Goal: Information Seeking & Learning: Learn about a topic

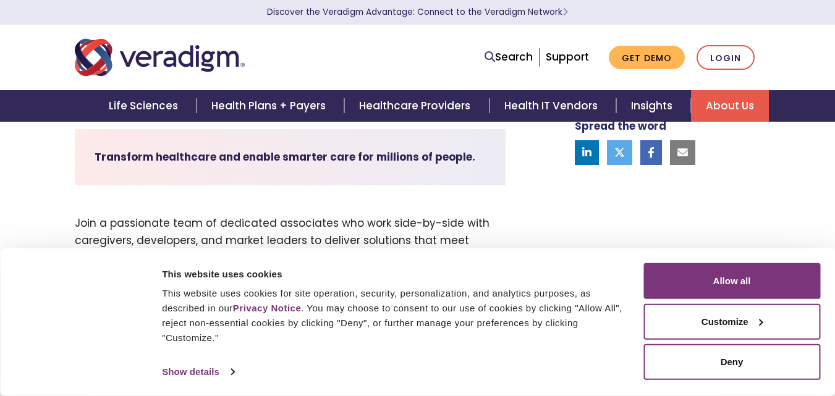
scroll to position [333, 0]
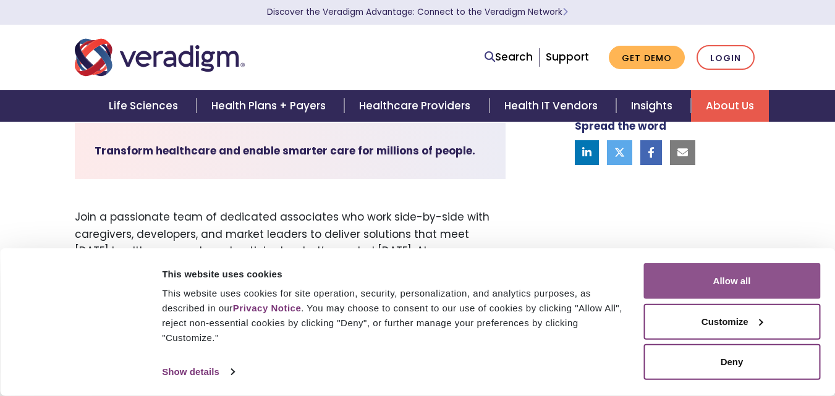
click at [792, 286] on button "Allow all" at bounding box center [731, 281] width 177 height 36
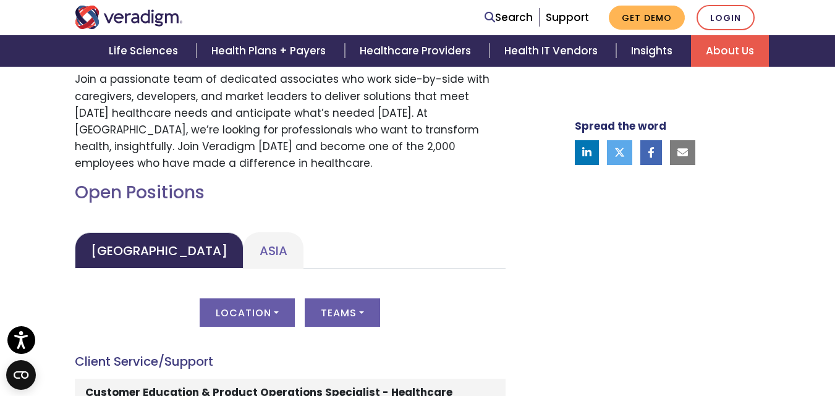
scroll to position [473, 0]
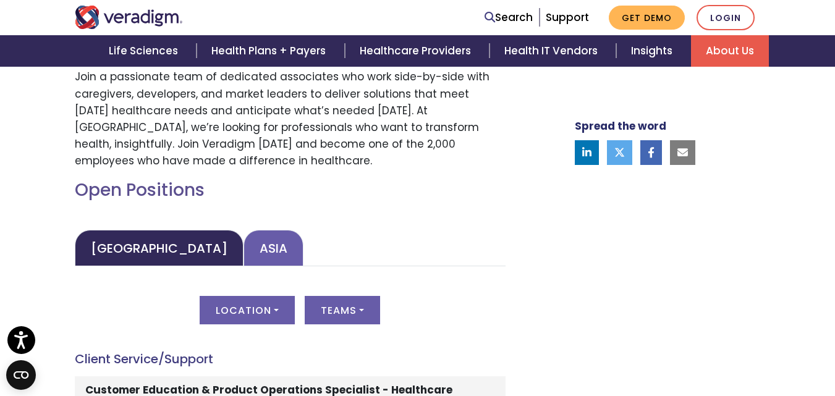
click at [244, 243] on link "Asia" at bounding box center [274, 248] width 60 height 36
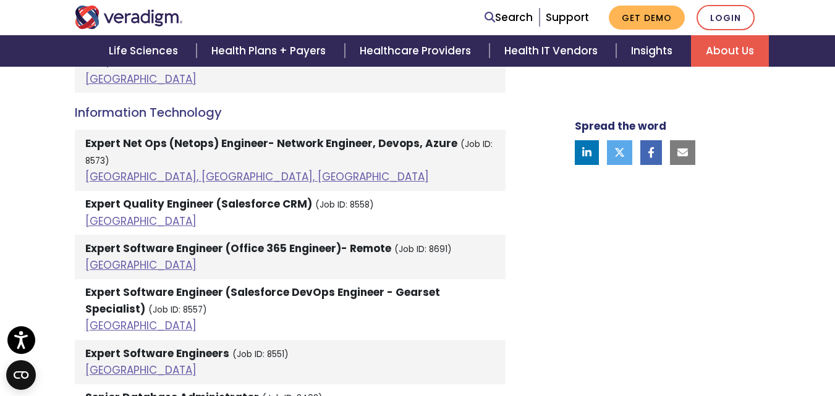
scroll to position [1916, 0]
click at [101, 319] on link "India" at bounding box center [140, 326] width 111 height 15
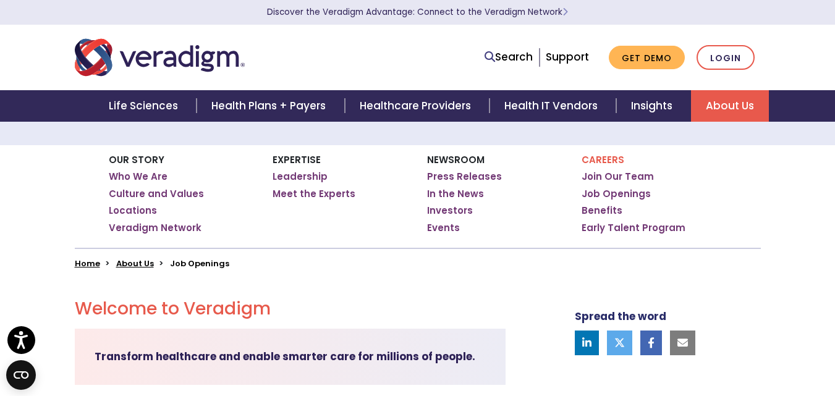
scroll to position [0, 0]
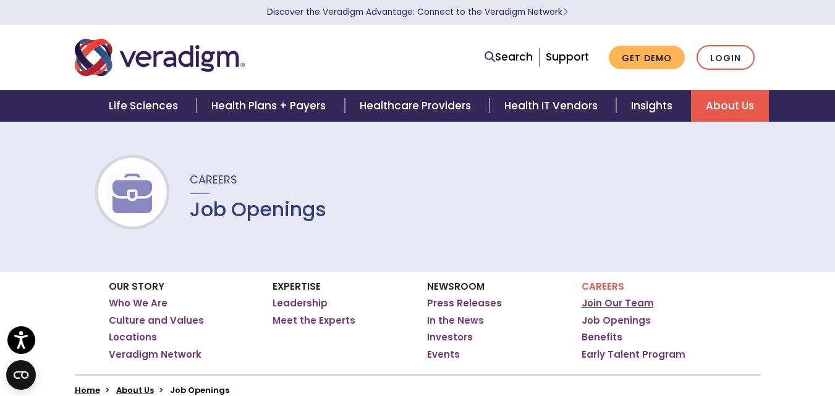
click at [613, 305] on link "Join Our Team" at bounding box center [618, 303] width 72 height 12
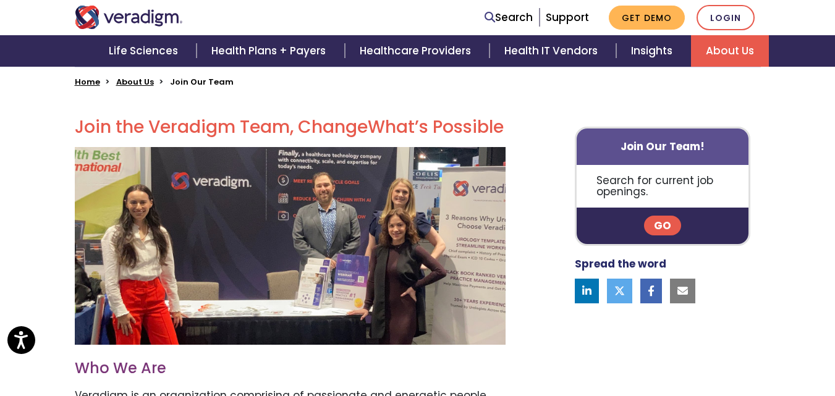
scroll to position [314, 0]
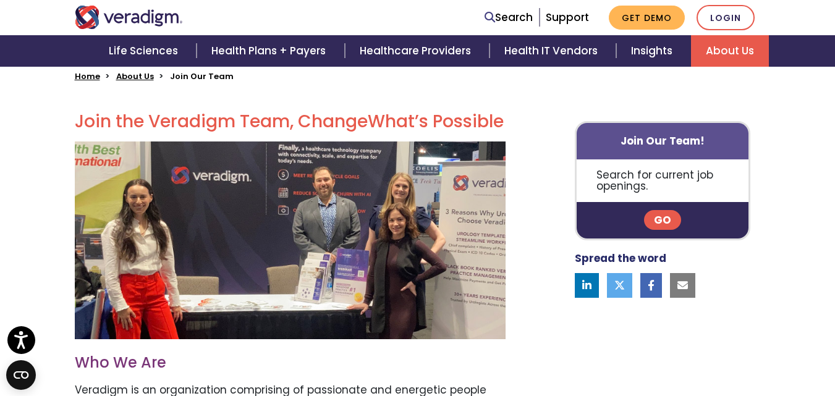
click at [658, 218] on link "Go" at bounding box center [662, 220] width 37 height 20
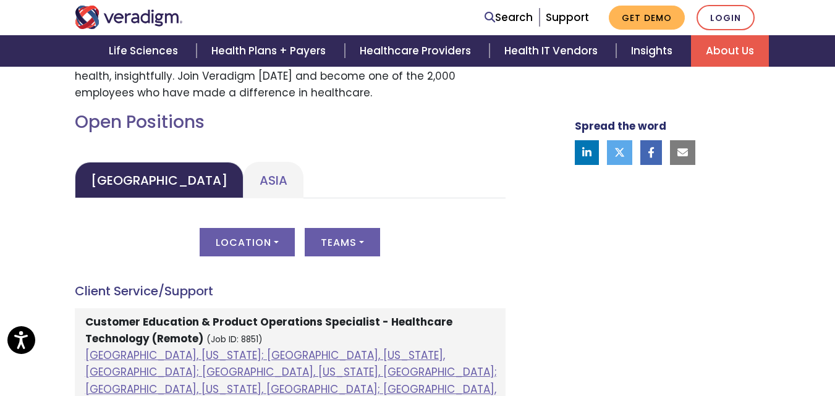
scroll to position [546, 0]
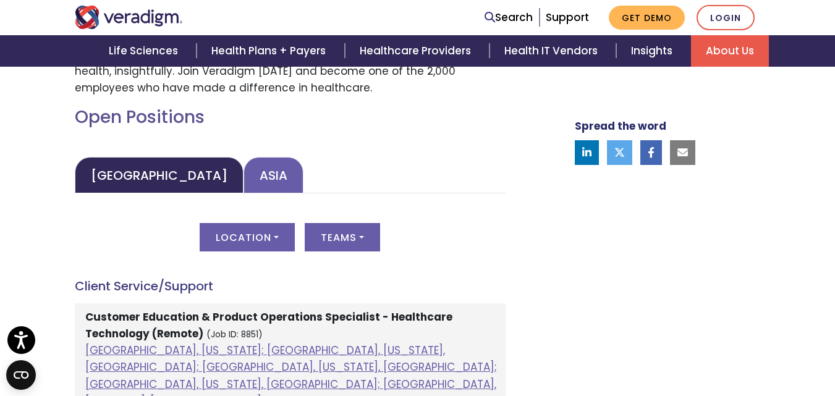
click at [244, 170] on link "Asia" at bounding box center [274, 175] width 60 height 36
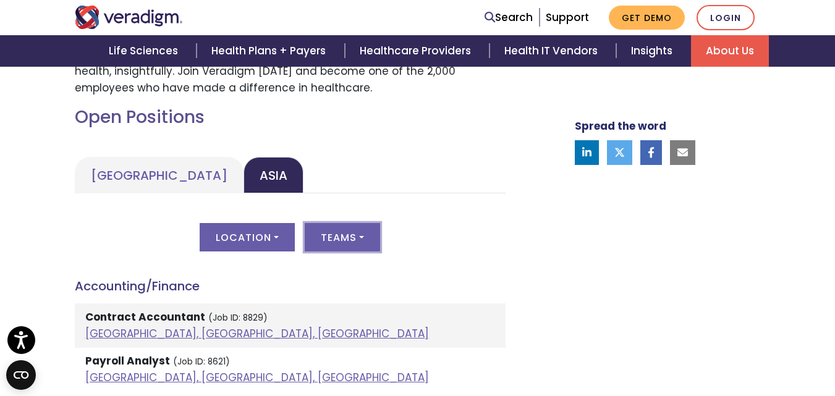
click at [347, 231] on button "Teams" at bounding box center [342, 237] width 75 height 28
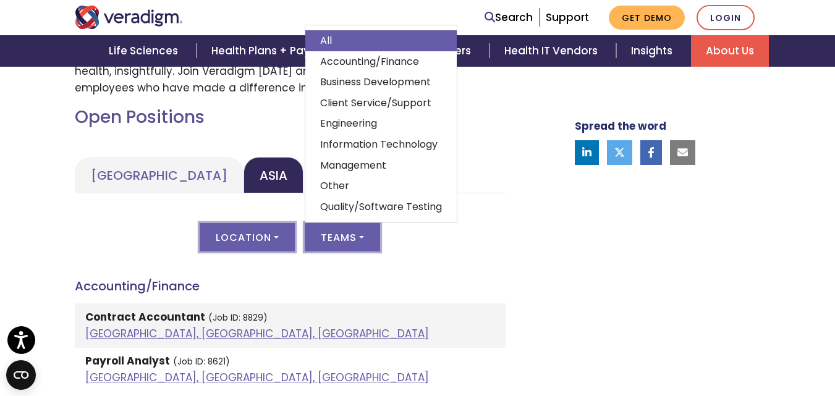
click at [274, 230] on button "Location" at bounding box center [247, 237] width 95 height 28
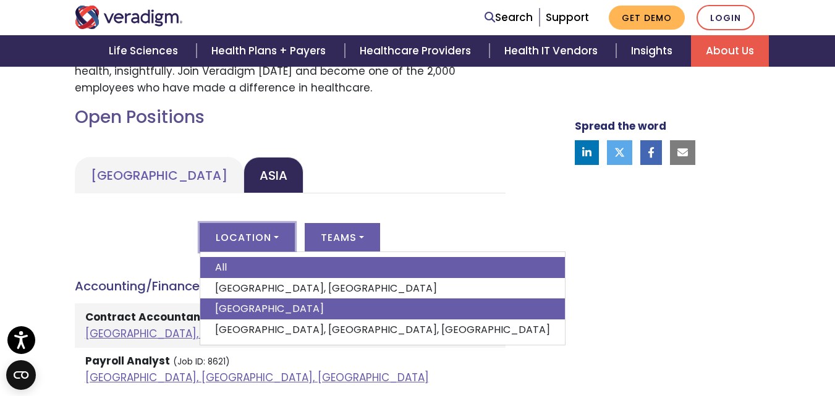
click at [273, 309] on link "India" at bounding box center [382, 309] width 365 height 21
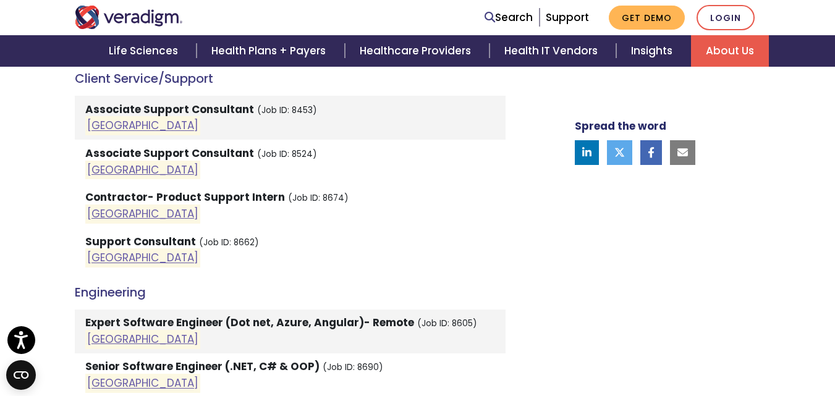
scroll to position [880, 0]
click at [101, 256] on link "India" at bounding box center [142, 257] width 111 height 15
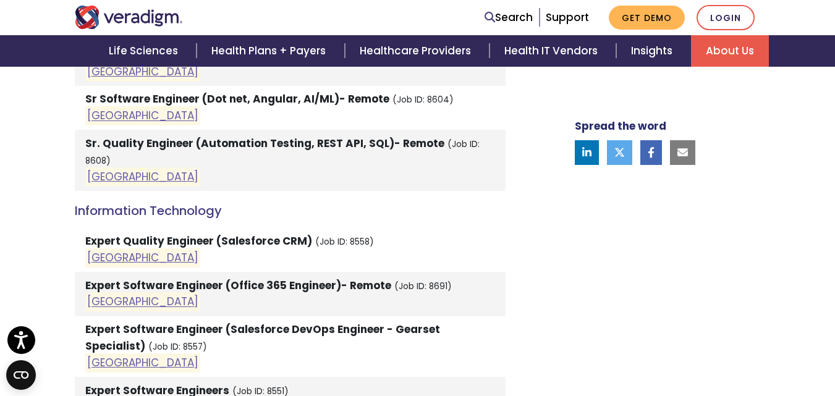
scroll to position [1254, 0]
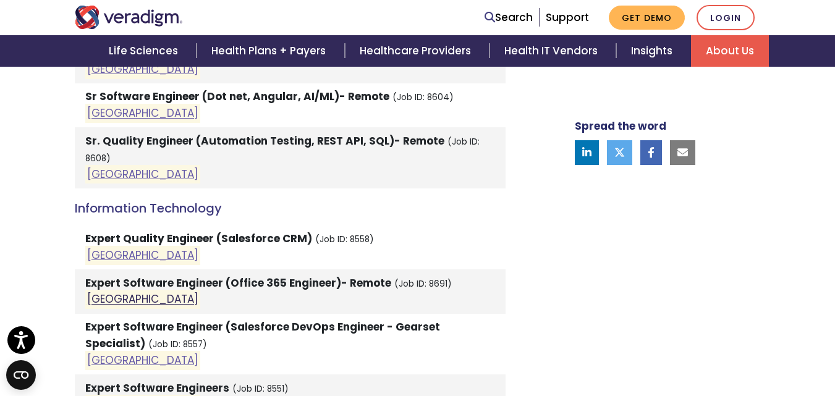
click at [94, 292] on link "India" at bounding box center [142, 299] width 111 height 15
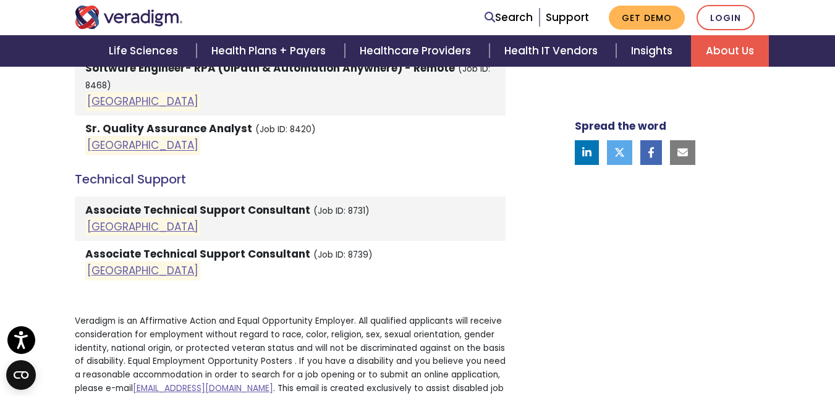
scroll to position [2179, 0]
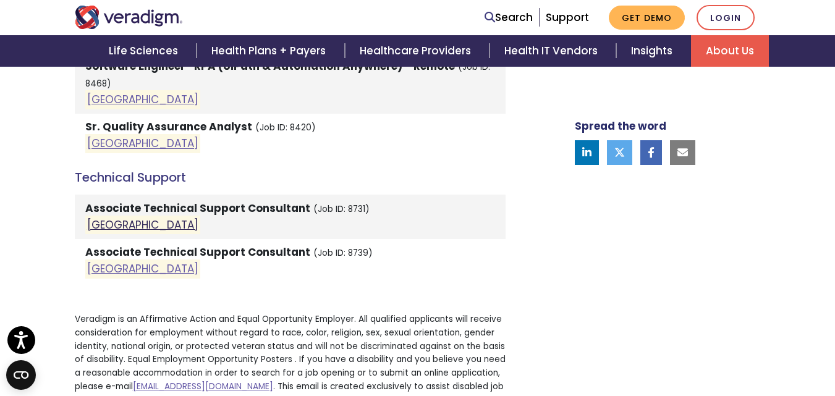
click at [94, 218] on link "India" at bounding box center [142, 225] width 111 height 15
click at [100, 261] on link "India" at bounding box center [142, 268] width 111 height 15
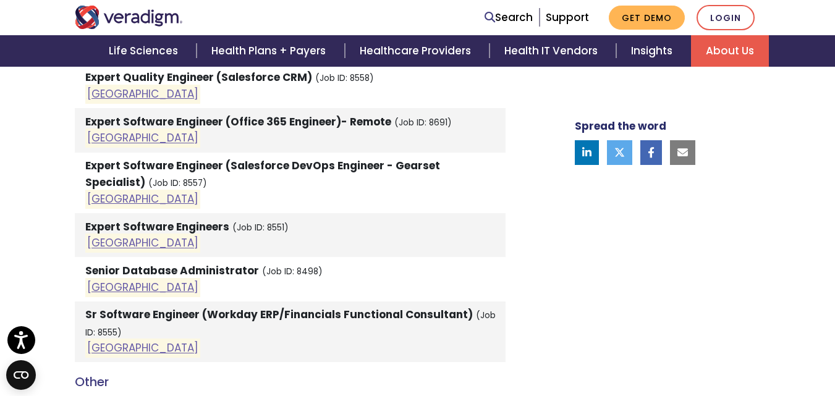
scroll to position [1415, 0]
click at [95, 192] on link "India" at bounding box center [142, 199] width 111 height 15
